Goal: Download file/media

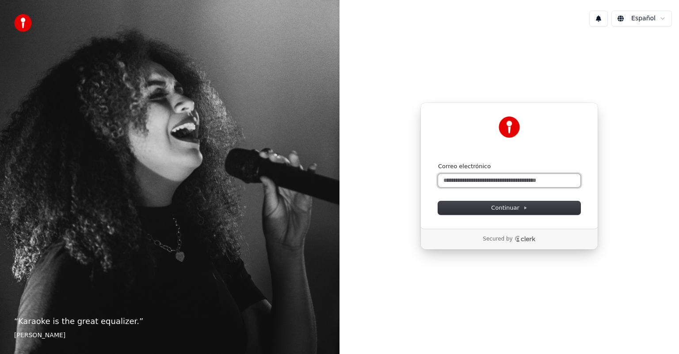
click at [524, 183] on input "Correo electrónico" at bounding box center [509, 180] width 142 height 13
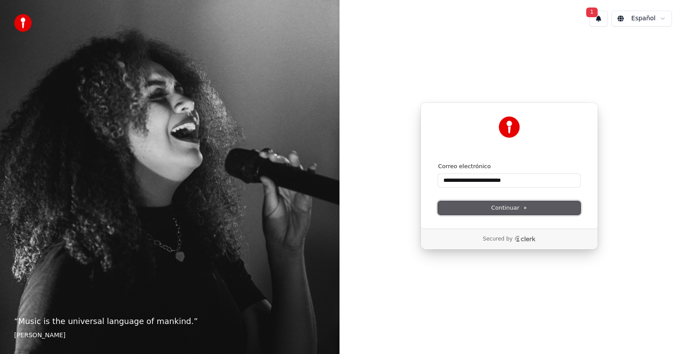
click at [525, 205] on span "Continuar" at bounding box center [509, 208] width 36 height 8
type input "**********"
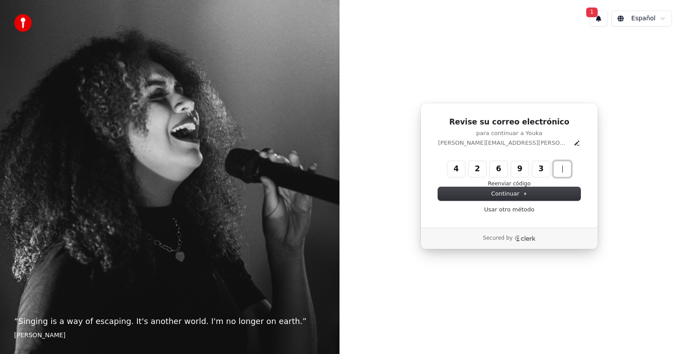
type input "******"
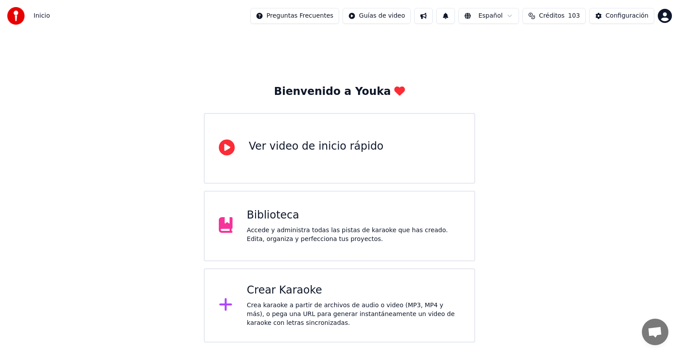
click at [315, 226] on div "Accede y administra todas las pistas de karaoke que has creado. Edita, organiza…" at bounding box center [353, 235] width 213 height 18
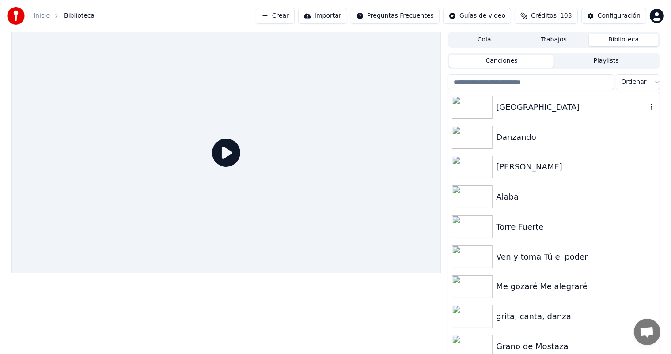
click at [647, 110] on icon "button" at bounding box center [651, 106] width 9 height 7
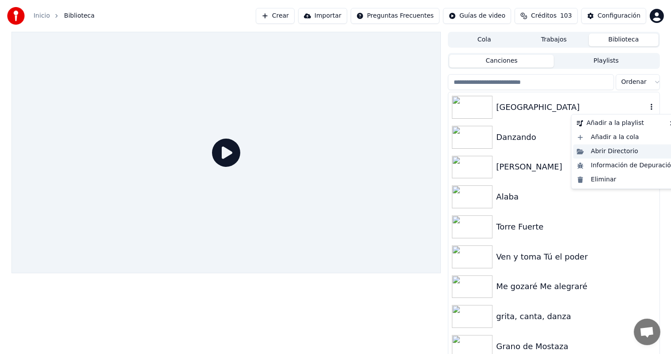
click at [616, 149] on div "Abrir Directorio" at bounding box center [626, 152] width 105 height 14
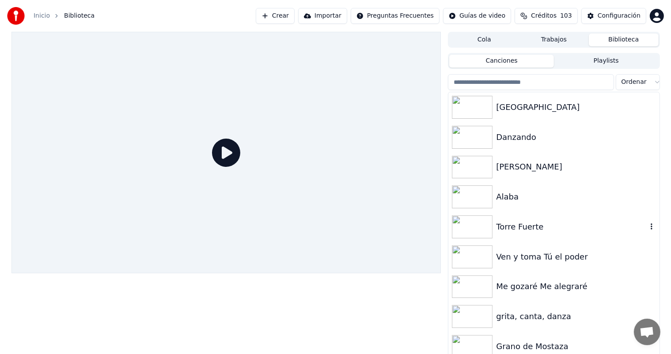
click at [539, 229] on div "Torre Fuerte" at bounding box center [571, 227] width 151 height 12
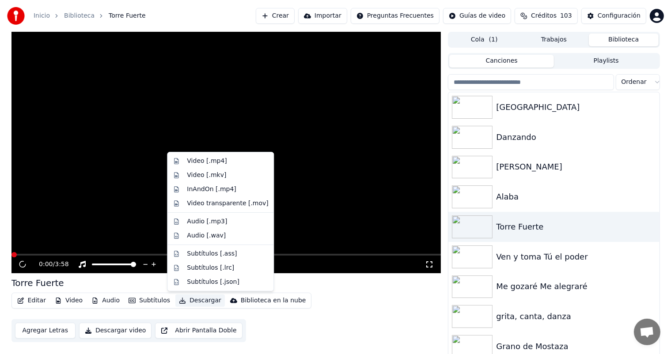
click at [187, 302] on button "Descargar" at bounding box center [199, 301] width 49 height 12
click at [203, 160] on div "Video [.mp4]" at bounding box center [207, 161] width 40 height 9
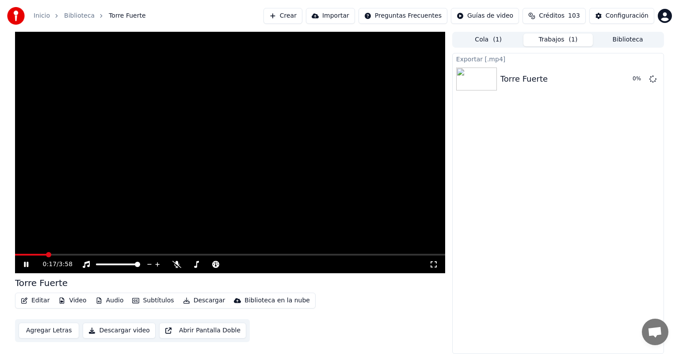
click at [435, 267] on icon at bounding box center [433, 264] width 9 height 7
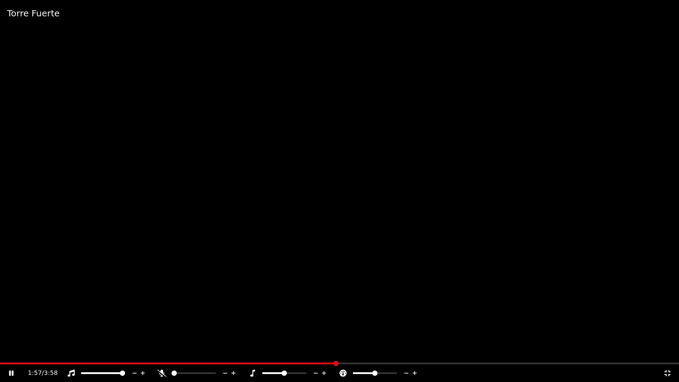
click at [669, 354] on icon at bounding box center [667, 372] width 9 height 7
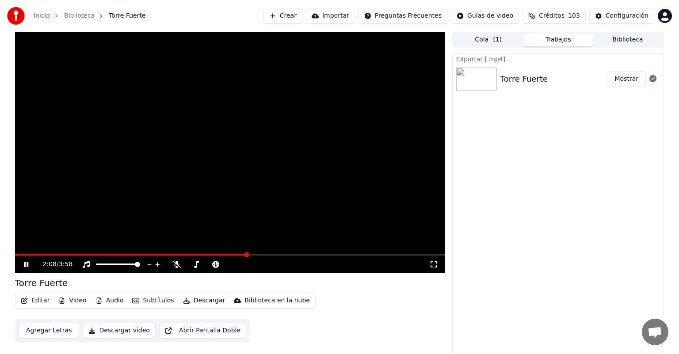
click at [434, 264] on icon at bounding box center [433, 264] width 9 height 7
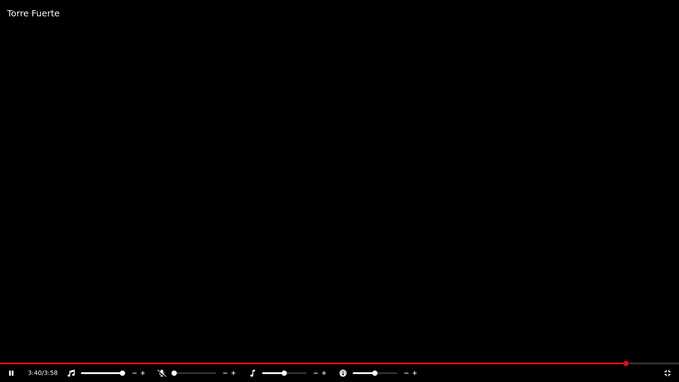
click at [669, 354] on icon at bounding box center [667, 372] width 9 height 7
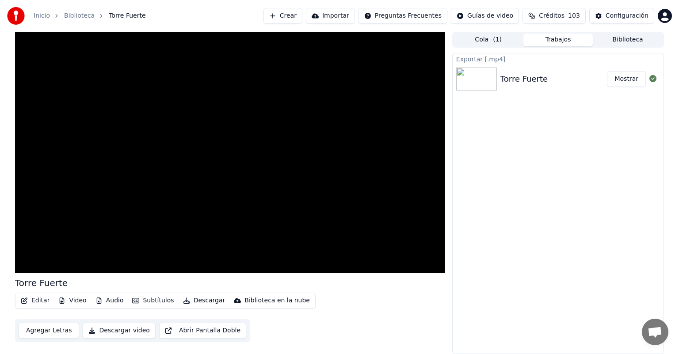
click at [632, 82] on button "Mostrar" at bounding box center [626, 79] width 39 height 16
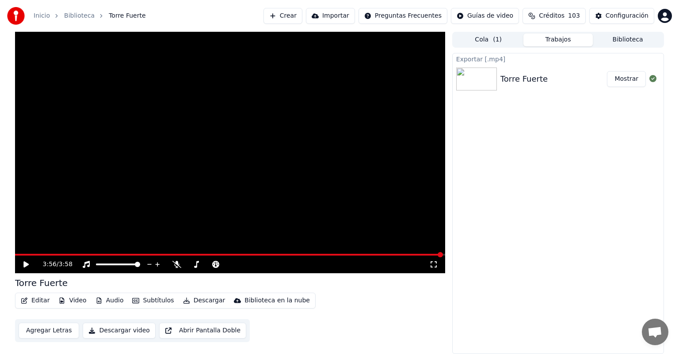
click at [540, 226] on div "Exportar [.mp4] Torre Fuerte Mostrar" at bounding box center [558, 203] width 212 height 301
